Goal: Communication & Community: Participate in discussion

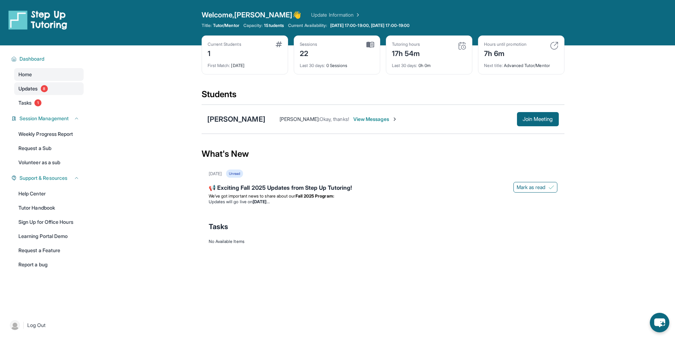
click at [41, 82] on link "Updates 8" at bounding box center [48, 88] width 69 height 13
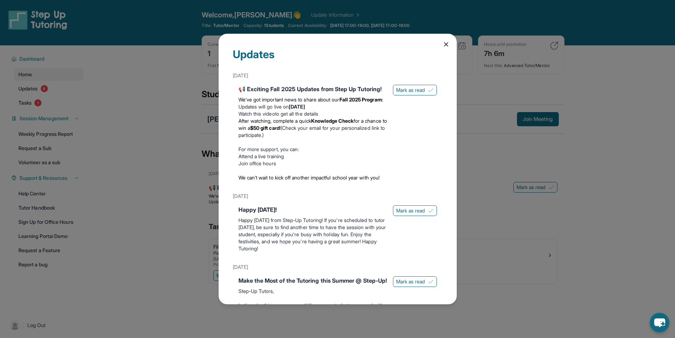
click at [435, 47] on div "Updates [DATE] 📢 Exciting Fall 2025 Updates from Step Up Tutoring! We’ve got im…" at bounding box center [338, 169] width 238 height 270
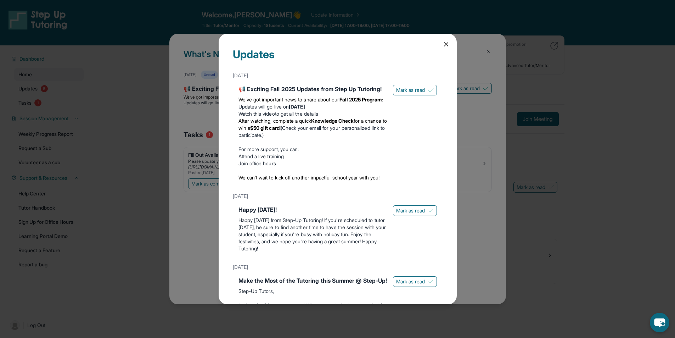
click at [443, 45] on icon at bounding box center [446, 44] width 7 height 7
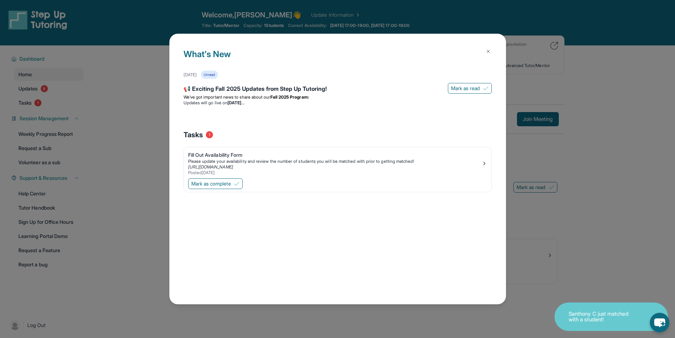
click at [484, 52] on button at bounding box center [488, 51] width 14 height 14
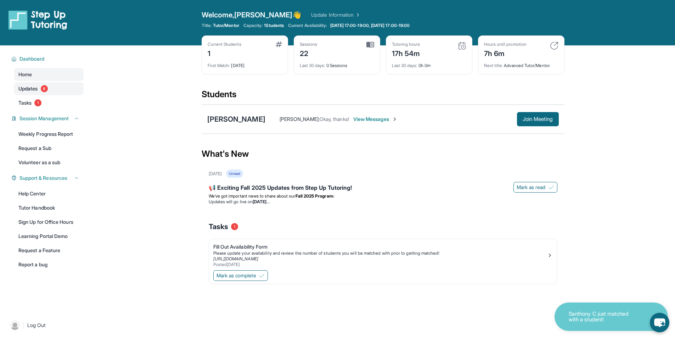
click at [26, 88] on span "Updates" at bounding box center [28, 88] width 20 height 7
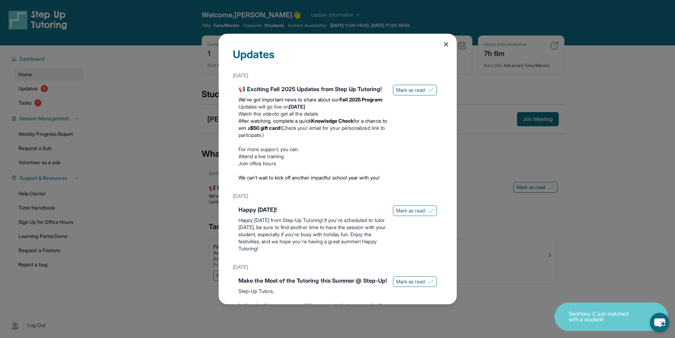
click at [489, 67] on div "Updates [DATE] 📢 Exciting Fall 2025 Updates from Step Up Tutoring! We’ve got im…" at bounding box center [337, 169] width 675 height 338
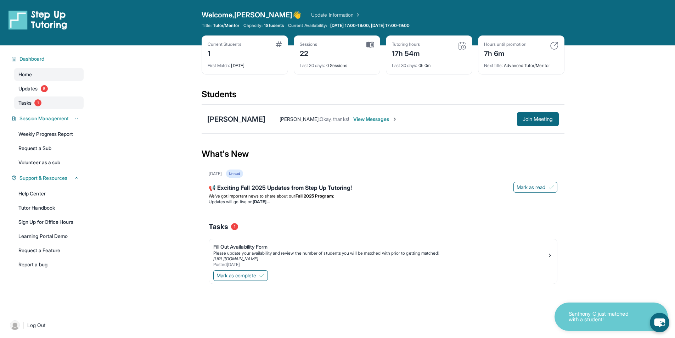
click at [28, 101] on span "Tasks" at bounding box center [24, 102] width 13 height 7
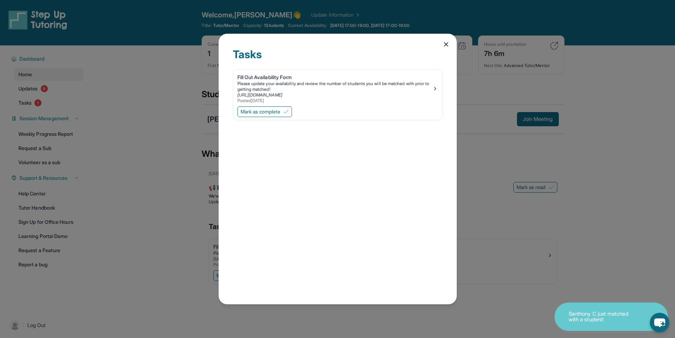
click at [177, 117] on div "Tasks Fill Out Availability Form Please update your availability and review the…" at bounding box center [337, 169] width 675 height 338
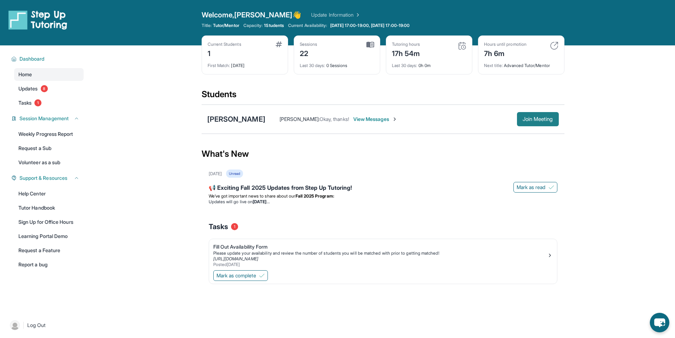
click at [523, 117] on span "Join Meeting" at bounding box center [538, 119] width 30 height 4
click at [350, 115] on div "[PERSON_NAME] : Okay, thanks! View Messages Join Meeting" at bounding box center [413, 119] width 294 height 14
click at [353, 118] on span "View Messages" at bounding box center [375, 119] width 44 height 7
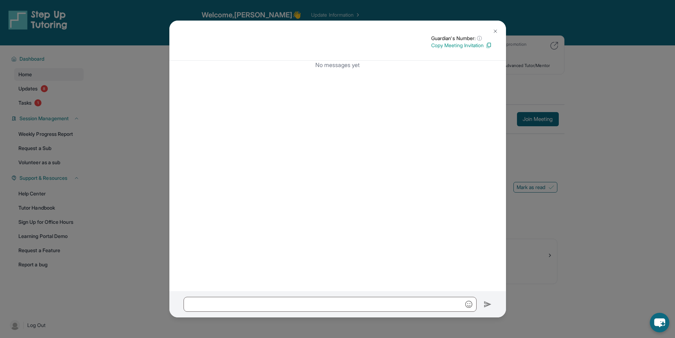
click at [494, 27] on button at bounding box center [496, 31] width 14 height 14
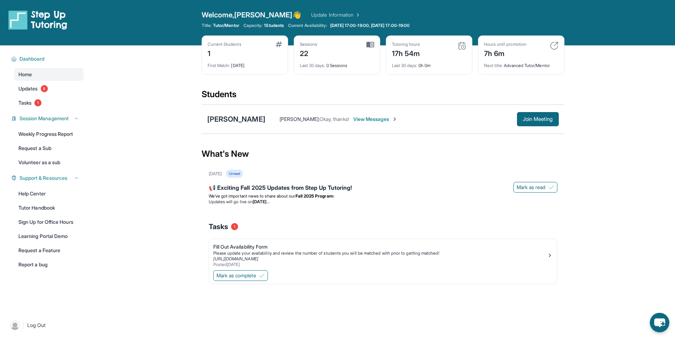
click at [353, 121] on span "View Messages" at bounding box center [375, 119] width 44 height 7
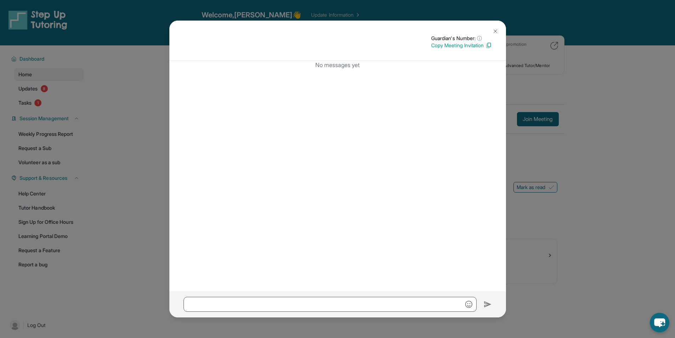
click at [499, 30] on button at bounding box center [496, 31] width 14 height 14
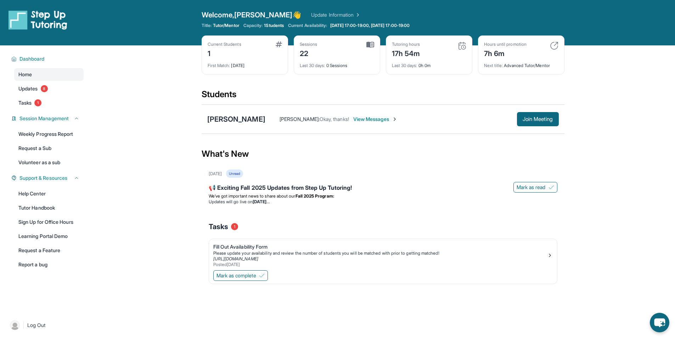
click at [617, 276] on main "Current Students 1 First Match : [DATE] Sessions 22 Last 30 days : 0 Sessions T…" at bounding box center [383, 178] width 585 height 266
